Goal: Transaction & Acquisition: Obtain resource

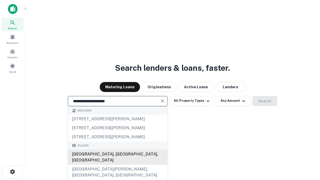
click at [118, 165] on div "[GEOGRAPHIC_DATA], [GEOGRAPHIC_DATA], [GEOGRAPHIC_DATA]" at bounding box center [118, 157] width 100 height 15
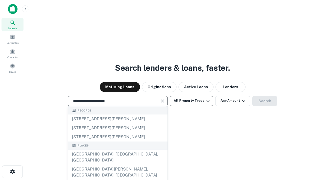
type input "**********"
click at [192, 101] on button "All Property Types" at bounding box center [192, 101] width 44 height 10
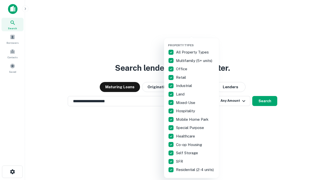
click at [196, 42] on button "button" at bounding box center [195, 42] width 55 height 0
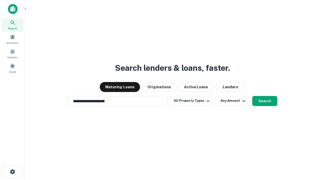
scroll to position [8, 0]
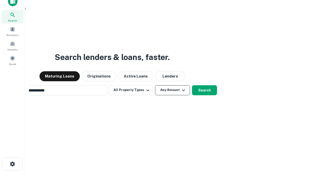
click at [155, 85] on button "Any Amount" at bounding box center [172, 90] width 35 height 10
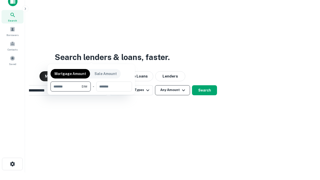
scroll to position [8, 0]
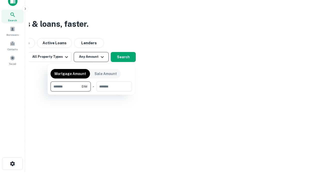
type input "*******"
click at [91, 92] on button "button" at bounding box center [92, 92] width 82 height 0
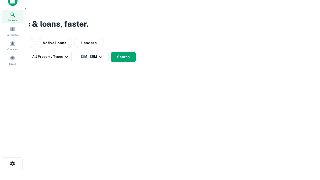
scroll to position [8, 0]
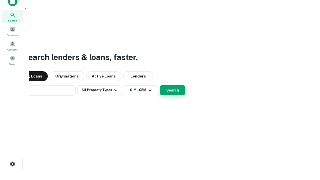
click at [160, 85] on button "Search" at bounding box center [172, 90] width 25 height 10
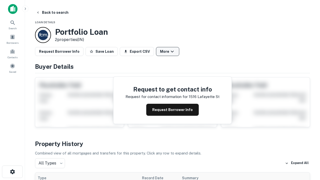
click at [168, 52] on button "More" at bounding box center [167, 51] width 23 height 9
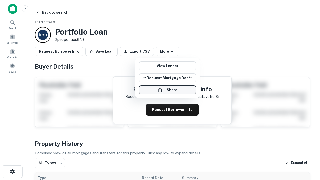
click at [168, 90] on button "Share" at bounding box center [167, 90] width 57 height 9
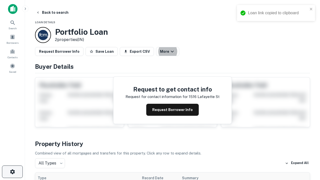
click at [12, 172] on icon "button" at bounding box center [13, 172] width 6 height 6
